Goal: Information Seeking & Learning: Learn about a topic

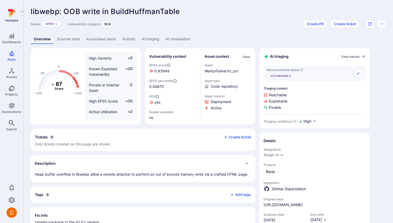
click at [167, 42] on link "AI remediation" at bounding box center [177, 39] width 31 height 10
click at [178, 40] on link "AI remediation" at bounding box center [177, 39] width 31 height 10
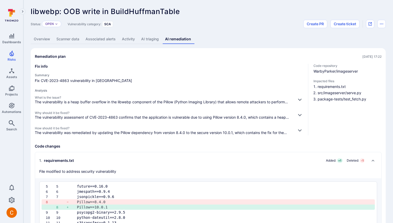
click at [194, 22] on div "Status: Open Vulnerability category: SCA Create PR Create ticket" at bounding box center [208, 24] width 355 height 8
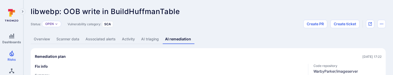
click at [227, 25] on div "Status: Open Vulnerability category: SCA Create PR Create ticket" at bounding box center [208, 24] width 355 height 8
